Goal: Find specific page/section: Find specific page/section

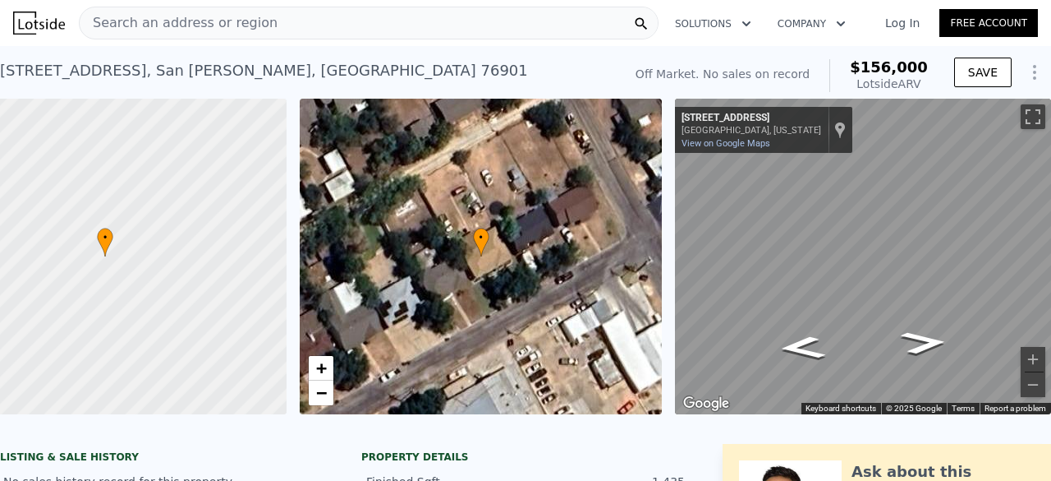
scroll to position [0, 95]
click at [171, 23] on span "Search an address or region" at bounding box center [179, 23] width 198 height 20
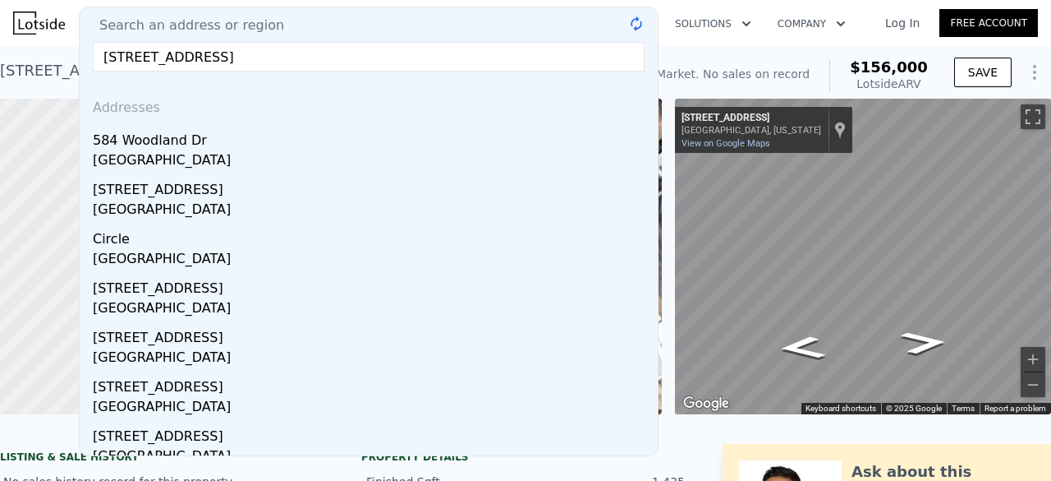
type input "[STREET_ADDRESS]"
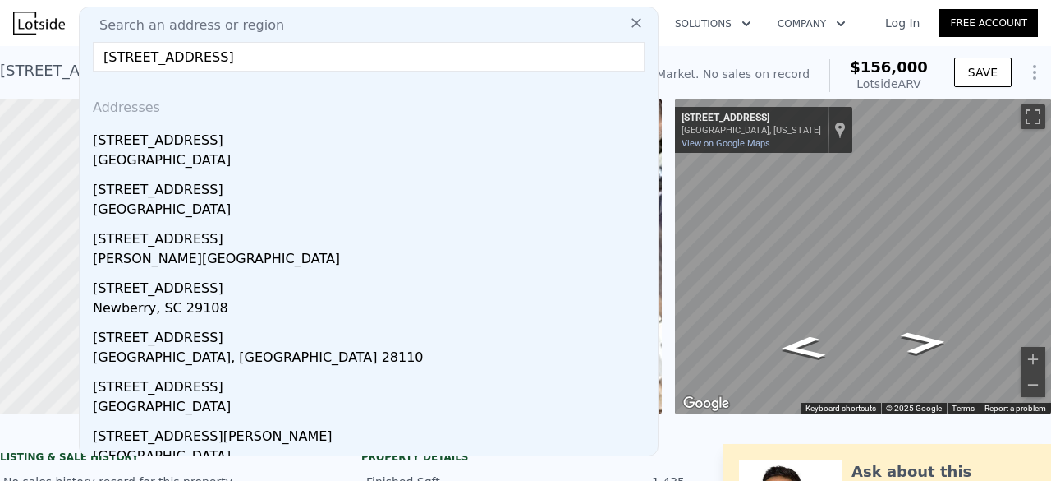
click at [130, 145] on div "[STREET_ADDRESS]" at bounding box center [372, 137] width 559 height 26
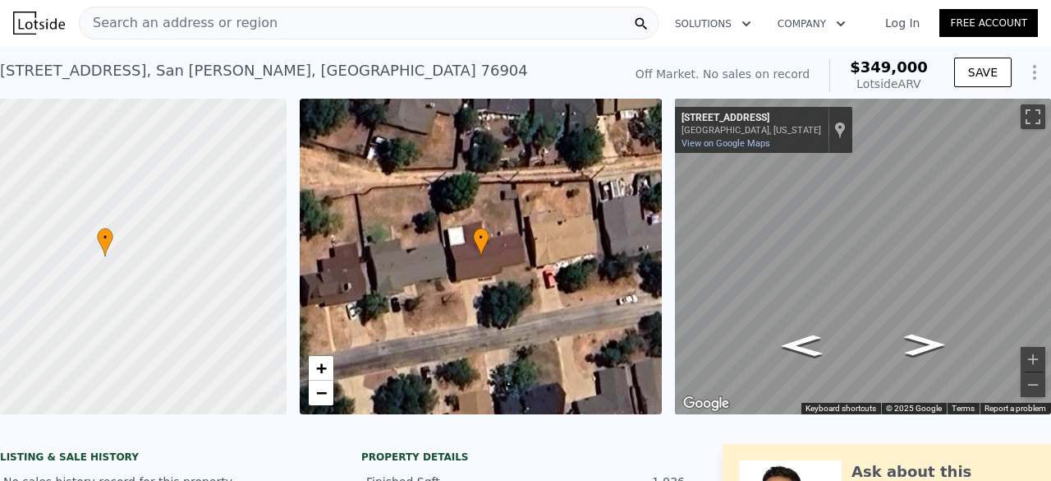
click at [243, 27] on span "Search an address or region" at bounding box center [179, 23] width 198 height 20
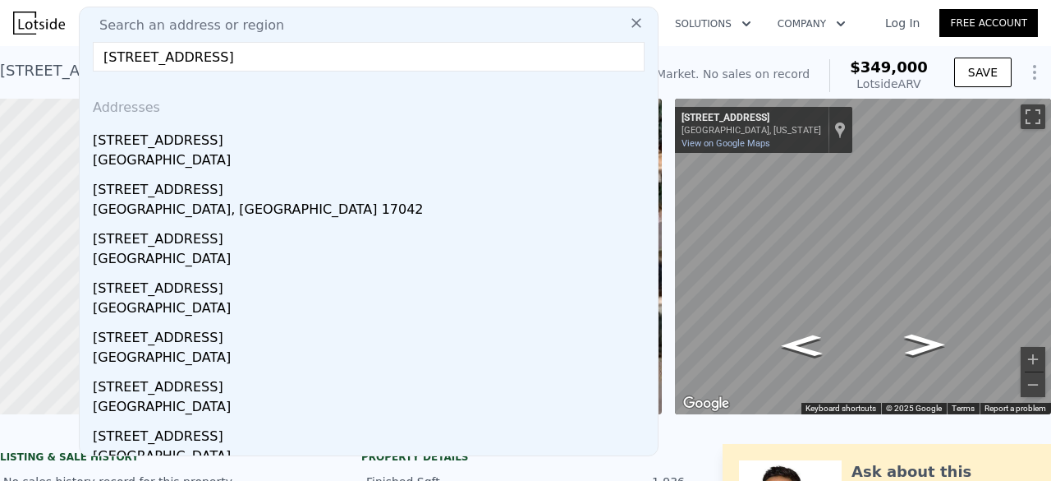
type input "[STREET_ADDRESS]"
click at [148, 287] on div "[STREET_ADDRESS]" at bounding box center [372, 285] width 559 height 26
